Goal: Use online tool/utility: Utilize a website feature to perform a specific function

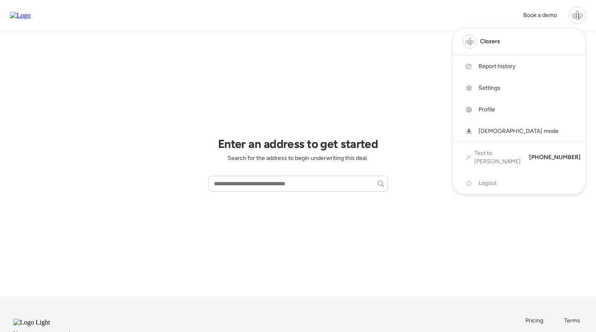
click at [381, 52] on div at bounding box center [298, 143] width 596 height 332
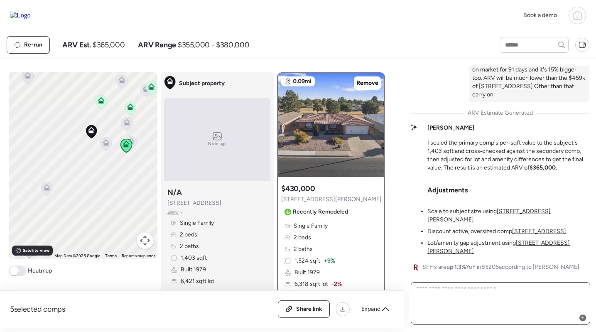
scroll to position [-193, 0]
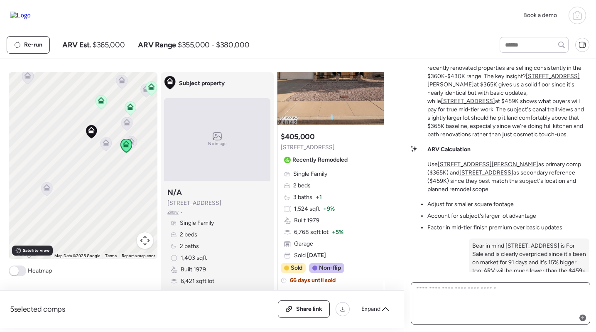
click at [453, 312] on textarea at bounding box center [501, 303] width 172 height 40
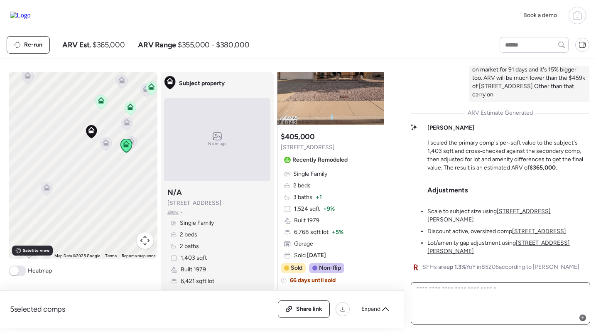
scroll to position [0, 0]
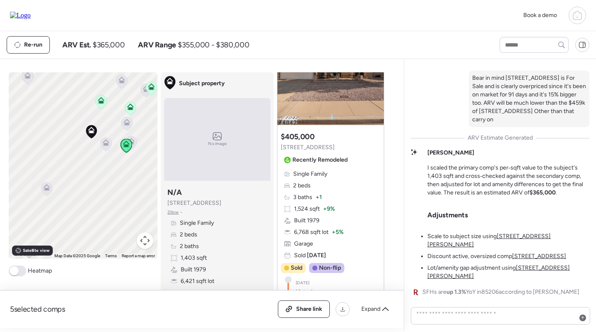
click at [487, 161] on div "Solid Mid-Tier Opportunity in Sunland Village This one's pretty straightforward…" at bounding box center [500, 81] width 179 height 433
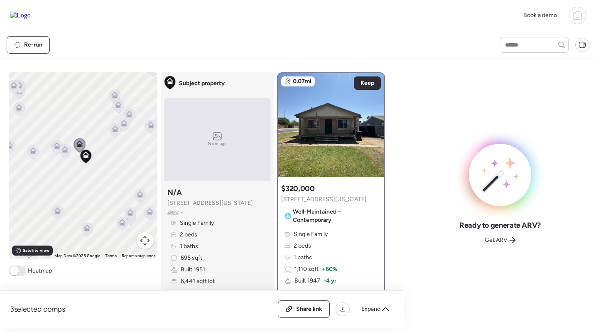
click at [66, 152] on icon at bounding box center [64, 151] width 5 height 2
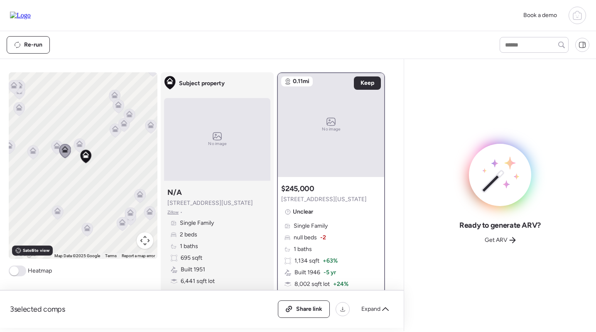
click at [54, 148] on icon at bounding box center [57, 145] width 7 height 7
click at [88, 228] on icon at bounding box center [87, 227] width 7 height 7
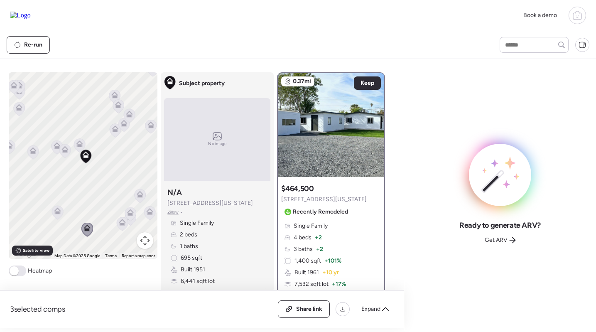
click at [57, 213] on icon at bounding box center [57, 212] width 5 height 2
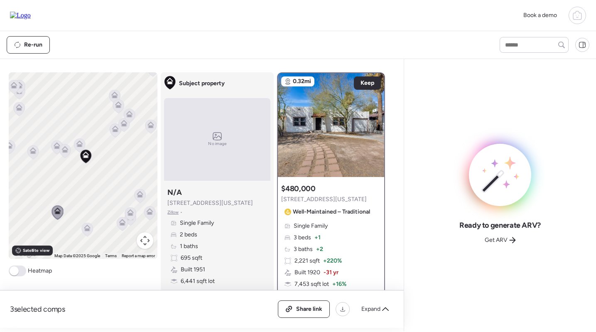
click at [86, 227] on icon at bounding box center [87, 226] width 6 height 4
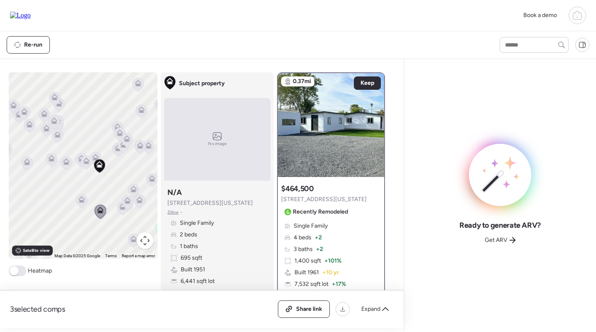
click at [151, 180] on icon at bounding box center [151, 180] width 5 height 2
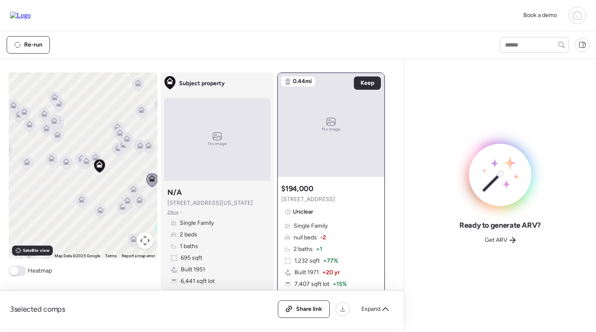
drag, startPoint x: 131, startPoint y: 174, endPoint x: 83, endPoint y: 174, distance: 48.2
click at [83, 174] on div "To navigate, press the arrow keys. To activate drag with keyboard, press Alt + …" at bounding box center [83, 165] width 149 height 187
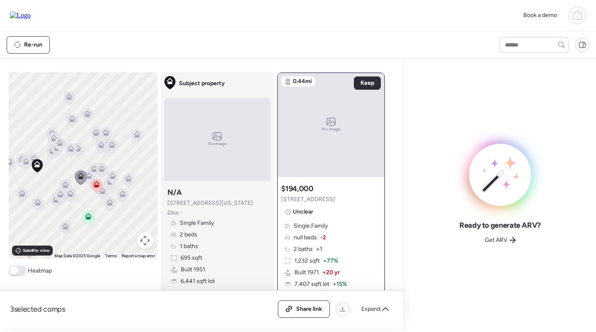
click at [88, 223] on icon at bounding box center [88, 218] width 11 height 14
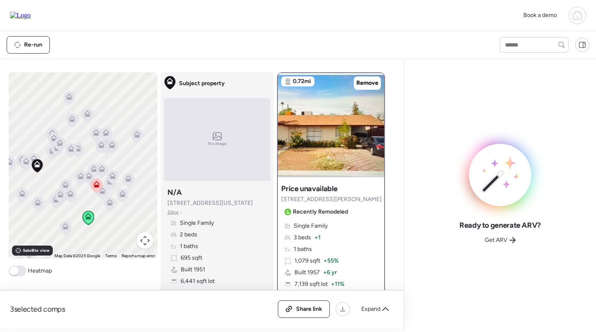
click at [93, 180] on icon at bounding box center [96, 186] width 11 height 14
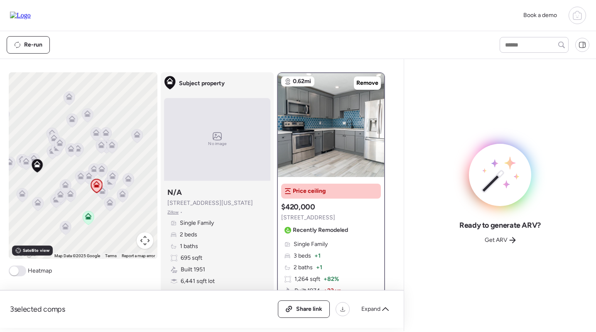
click at [103, 196] on icon at bounding box center [102, 192] width 11 height 14
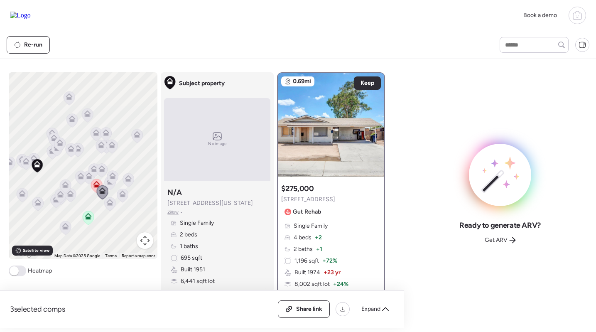
click at [116, 207] on icon at bounding box center [110, 204] width 12 height 14
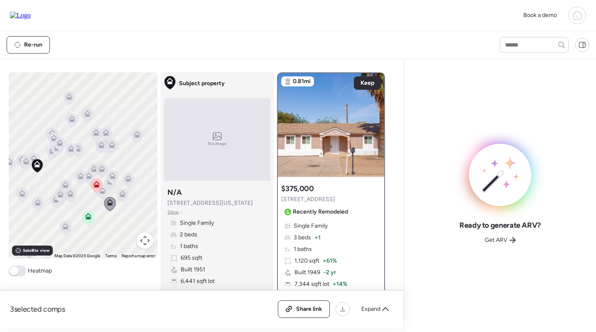
click at [125, 187] on icon at bounding box center [129, 180] width 12 height 14
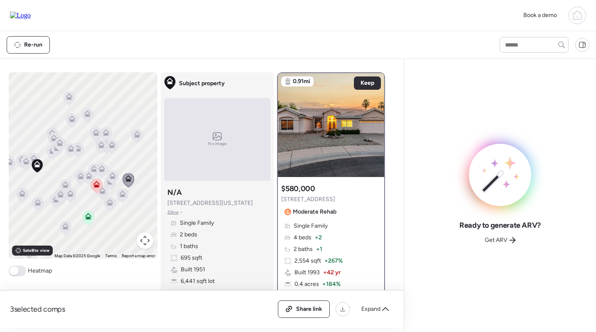
click at [128, 174] on icon at bounding box center [128, 180] width 11 height 14
click at [102, 143] on icon at bounding box center [101, 144] width 7 height 7
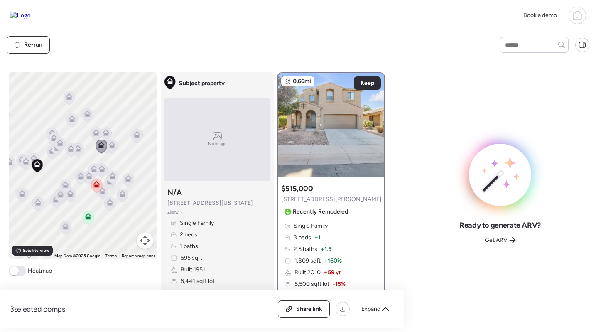
click at [113, 143] on icon at bounding box center [112, 143] width 6 height 4
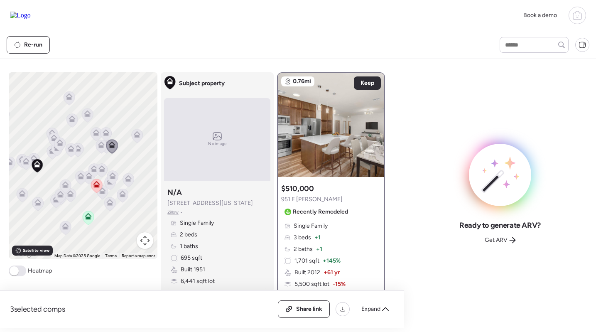
scroll to position [2, 0]
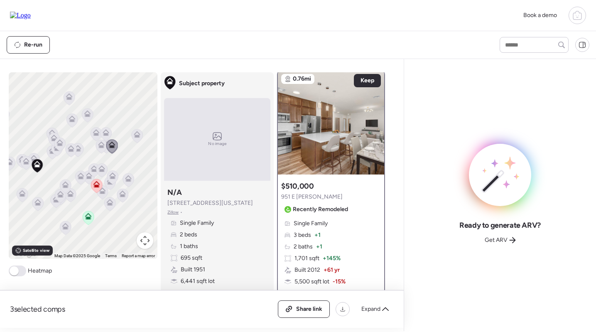
click at [111, 133] on icon at bounding box center [106, 134] width 11 height 14
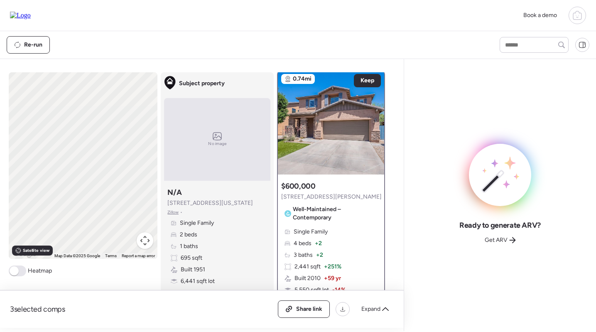
scroll to position [0, 0]
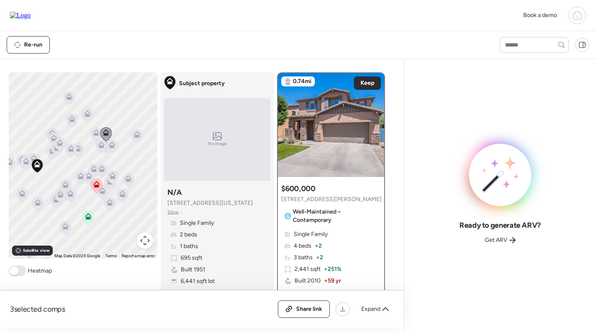
click at [96, 134] on icon at bounding box center [95, 134] width 5 height 2
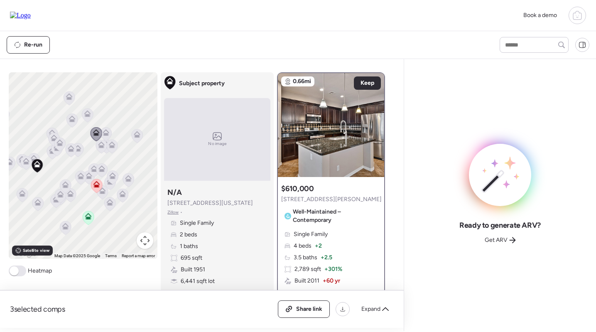
click at [82, 112] on icon at bounding box center [88, 115] width 12 height 14
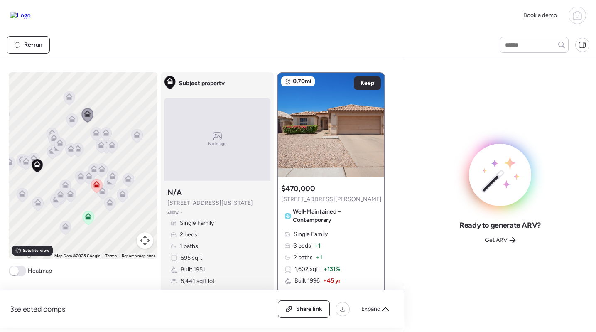
click at [73, 122] on icon at bounding box center [71, 120] width 5 height 2
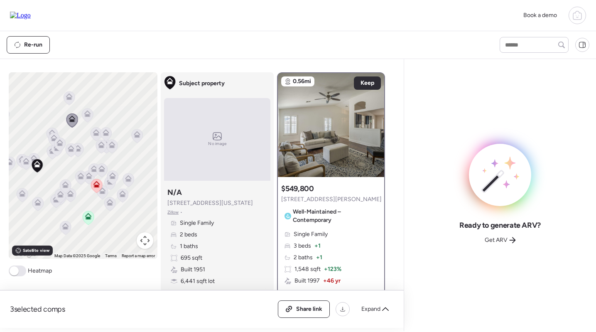
click at [77, 82] on div "To navigate, press the arrow keys. To activate drag with keyboard, press Alt + …" at bounding box center [83, 165] width 149 height 187
click at [71, 103] on icon at bounding box center [69, 98] width 11 height 14
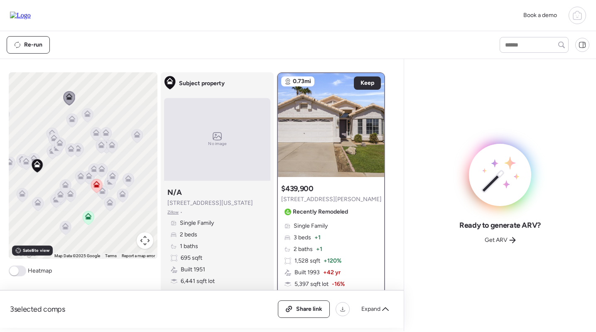
click at [58, 145] on icon at bounding box center [59, 144] width 5 height 2
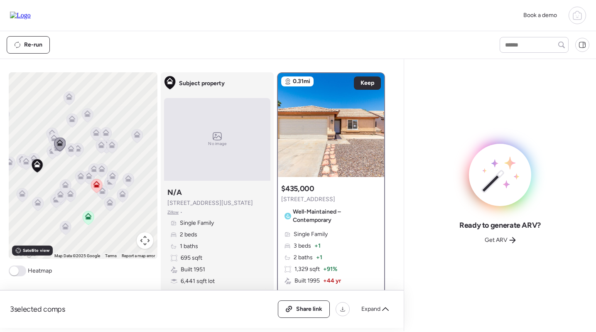
click at [75, 123] on icon at bounding box center [71, 120] width 11 height 14
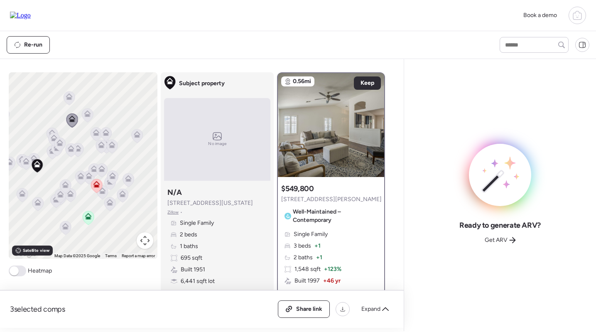
click at [70, 99] on icon at bounding box center [68, 98] width 5 height 2
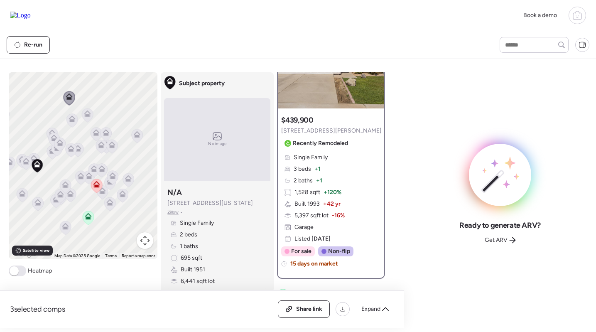
scroll to position [69, 0]
click at [515, 239] on icon at bounding box center [512, 240] width 7 height 7
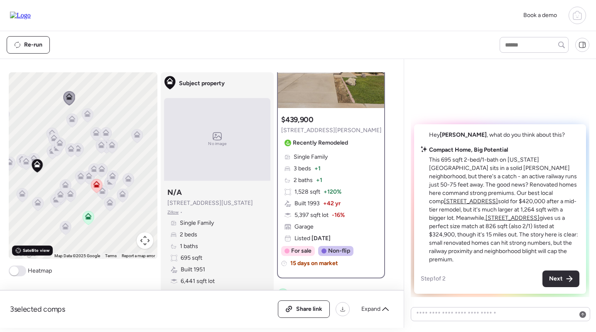
click at [25, 248] on span "Satellite view" at bounding box center [36, 250] width 27 height 7
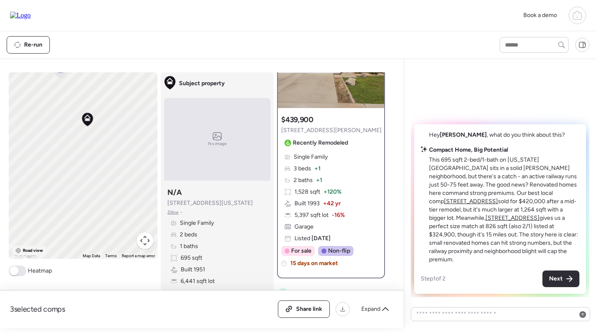
click at [26, 250] on span "Road view" at bounding box center [33, 250] width 20 height 7
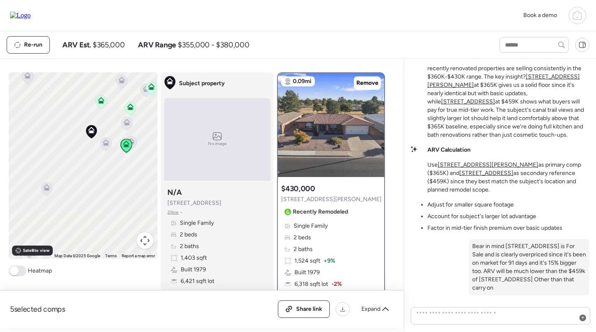
scroll to position [-168, 0]
